Goal: Task Accomplishment & Management: Use online tool/utility

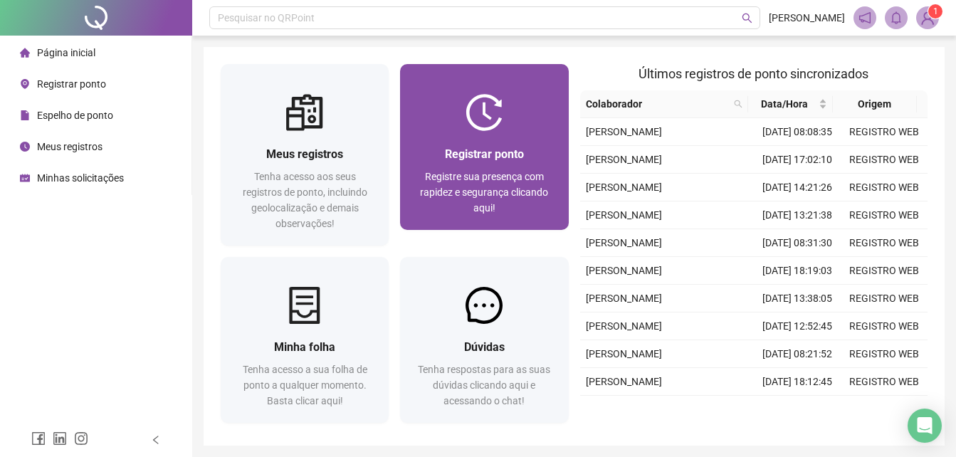
click at [499, 175] on span "Registre sua presença com rapidez e segurança clicando aqui!" at bounding box center [484, 192] width 128 height 43
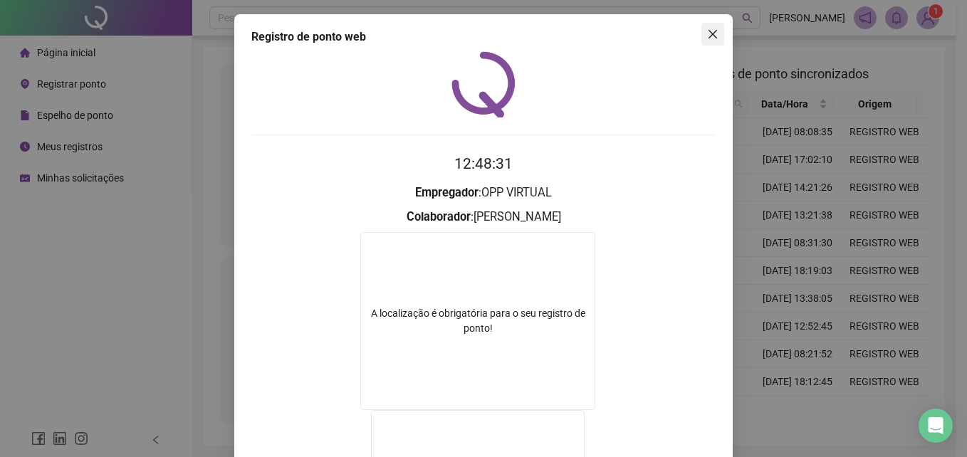
click at [708, 36] on icon "close" at bounding box center [712, 34] width 9 height 9
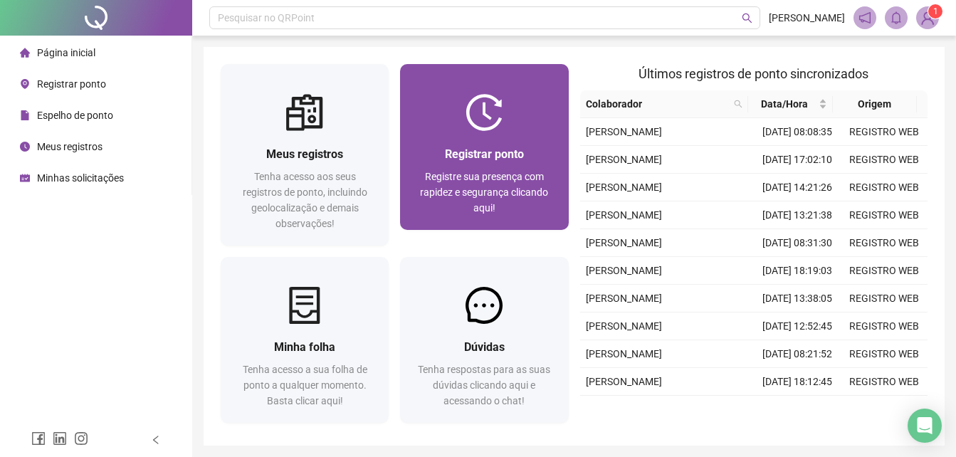
click at [517, 111] on div at bounding box center [484, 112] width 168 height 37
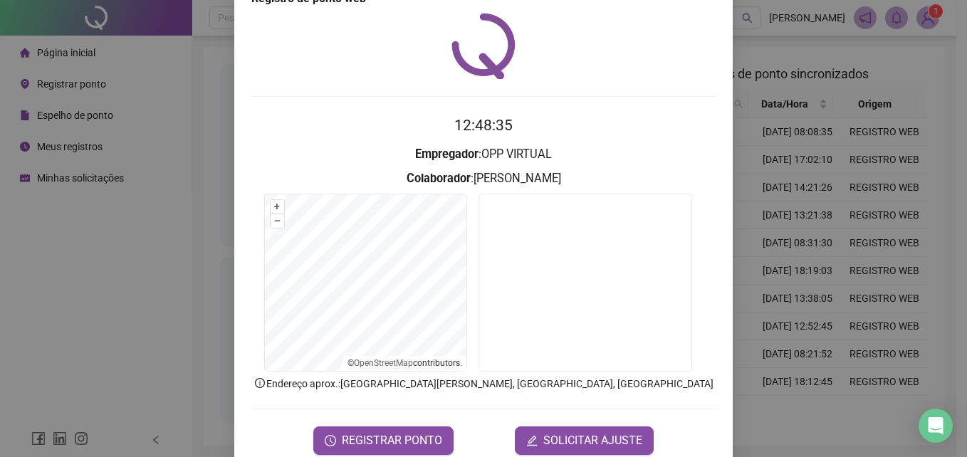
scroll to position [68, 0]
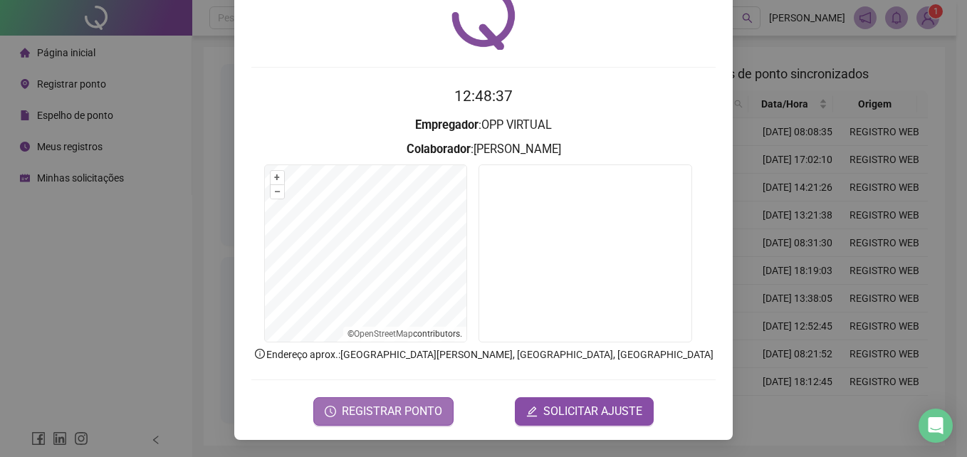
click at [418, 412] on span "REGISTRAR PONTO" at bounding box center [392, 411] width 100 height 17
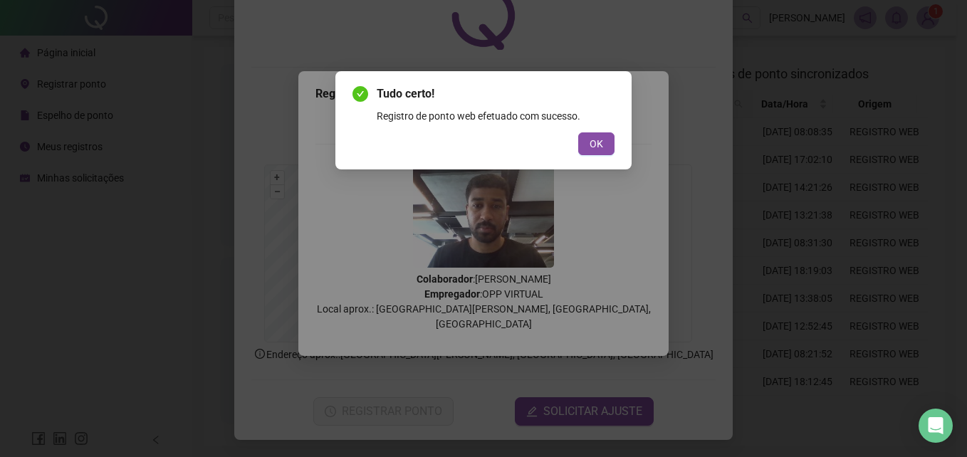
click at [591, 142] on span "OK" at bounding box center [597, 144] width 14 height 16
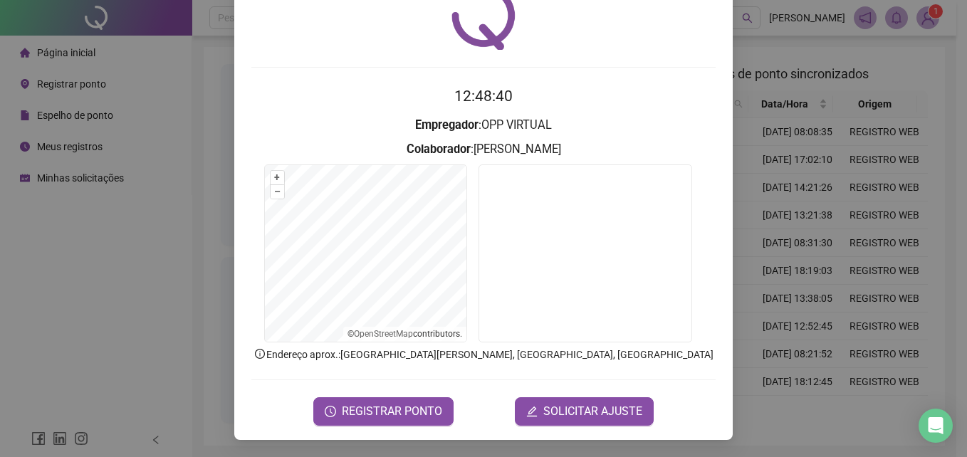
click at [598, 142] on div "Tudo certo! Registro de ponto web efetuado com sucesso. OK" at bounding box center [483, 228] width 967 height 457
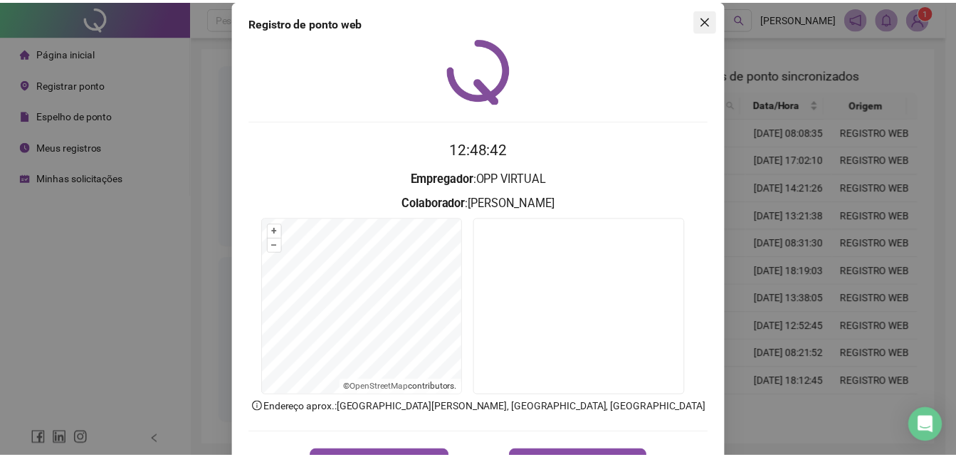
scroll to position [0, 0]
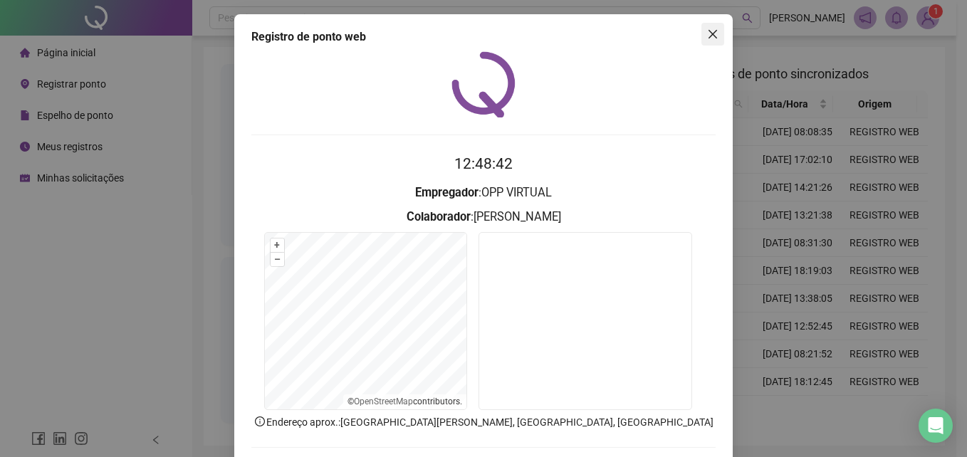
click at [710, 36] on icon "close" at bounding box center [712, 33] width 11 height 11
